Goal: Transaction & Acquisition: Purchase product/service

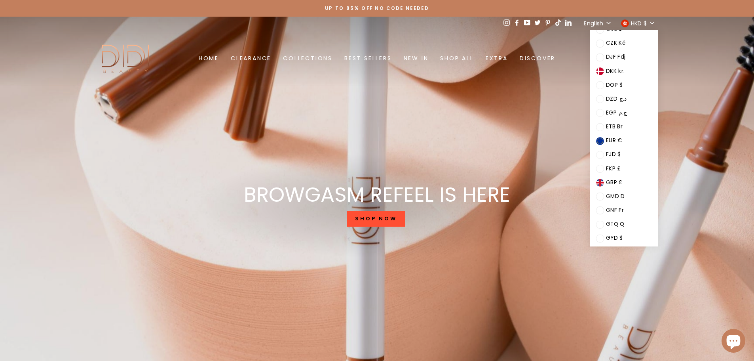
scroll to position [1137, 0]
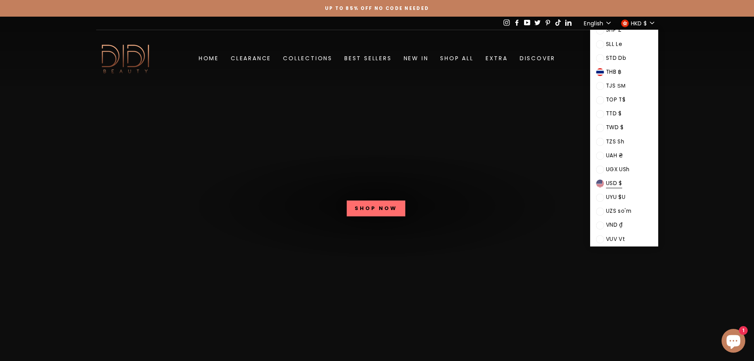
click at [622, 184] on span "USD $" at bounding box center [614, 183] width 16 height 9
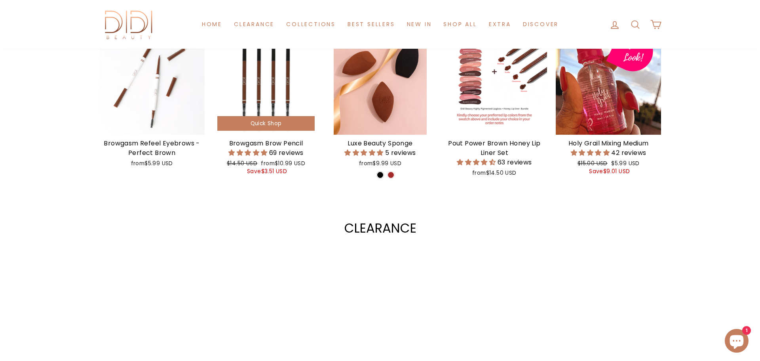
scroll to position [356, 0]
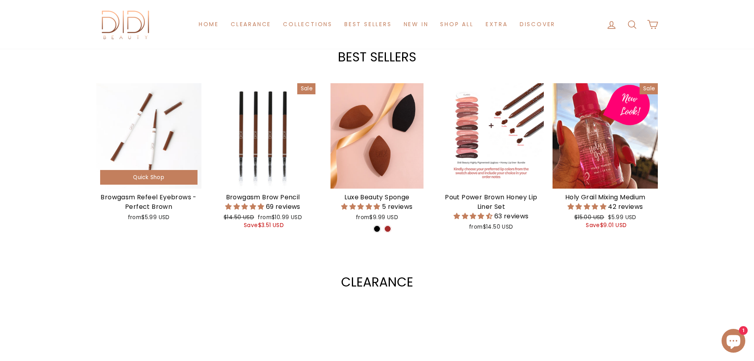
click at [154, 177] on span "Quick Shop" at bounding box center [148, 177] width 31 height 8
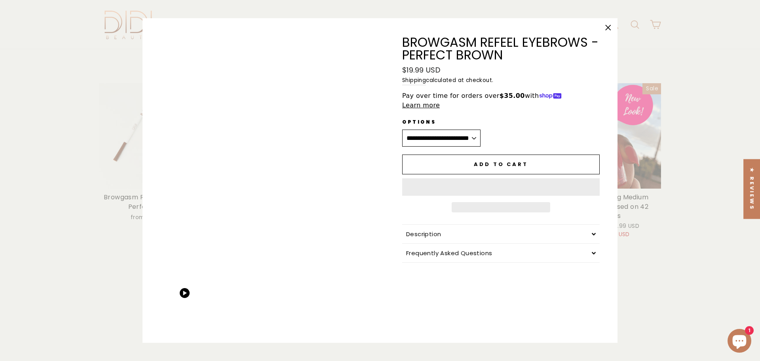
click at [480, 160] on span "Add to cart" at bounding box center [501, 164] width 54 height 8
